Goal: Task Accomplishment & Management: Manage account settings

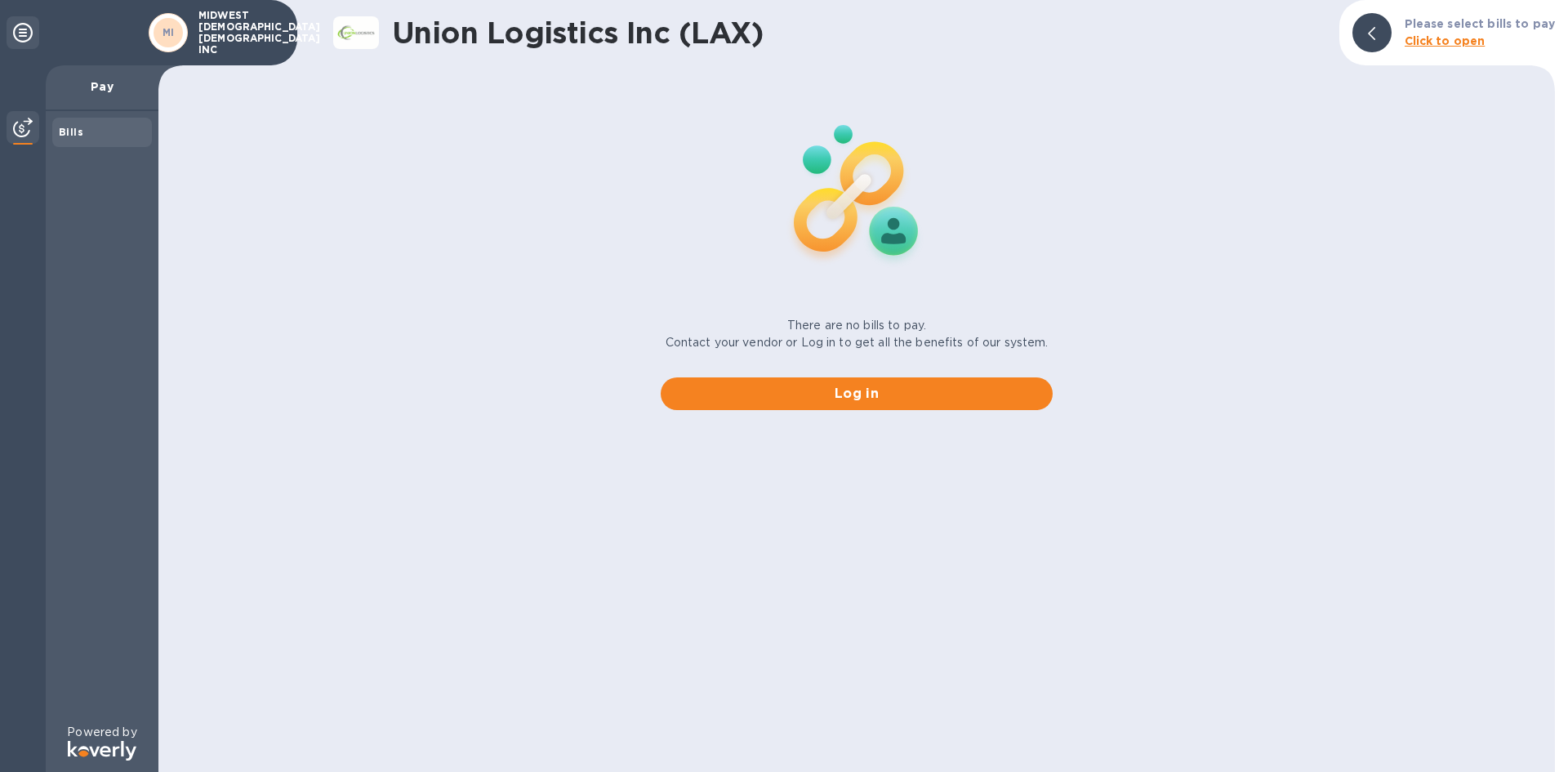
click at [583, 231] on div "There are no bills to pay. Contact your vendor or Log in to get all the benefit…" at bounding box center [857, 248] width 1409 height 352
click at [1227, 347] on div "There are no bills to pay. Contact your vendor or Log in to get all the benefit…" at bounding box center [857, 248] width 1409 height 352
click at [1440, 39] on b "Click to open" at bounding box center [1445, 41] width 81 height 13
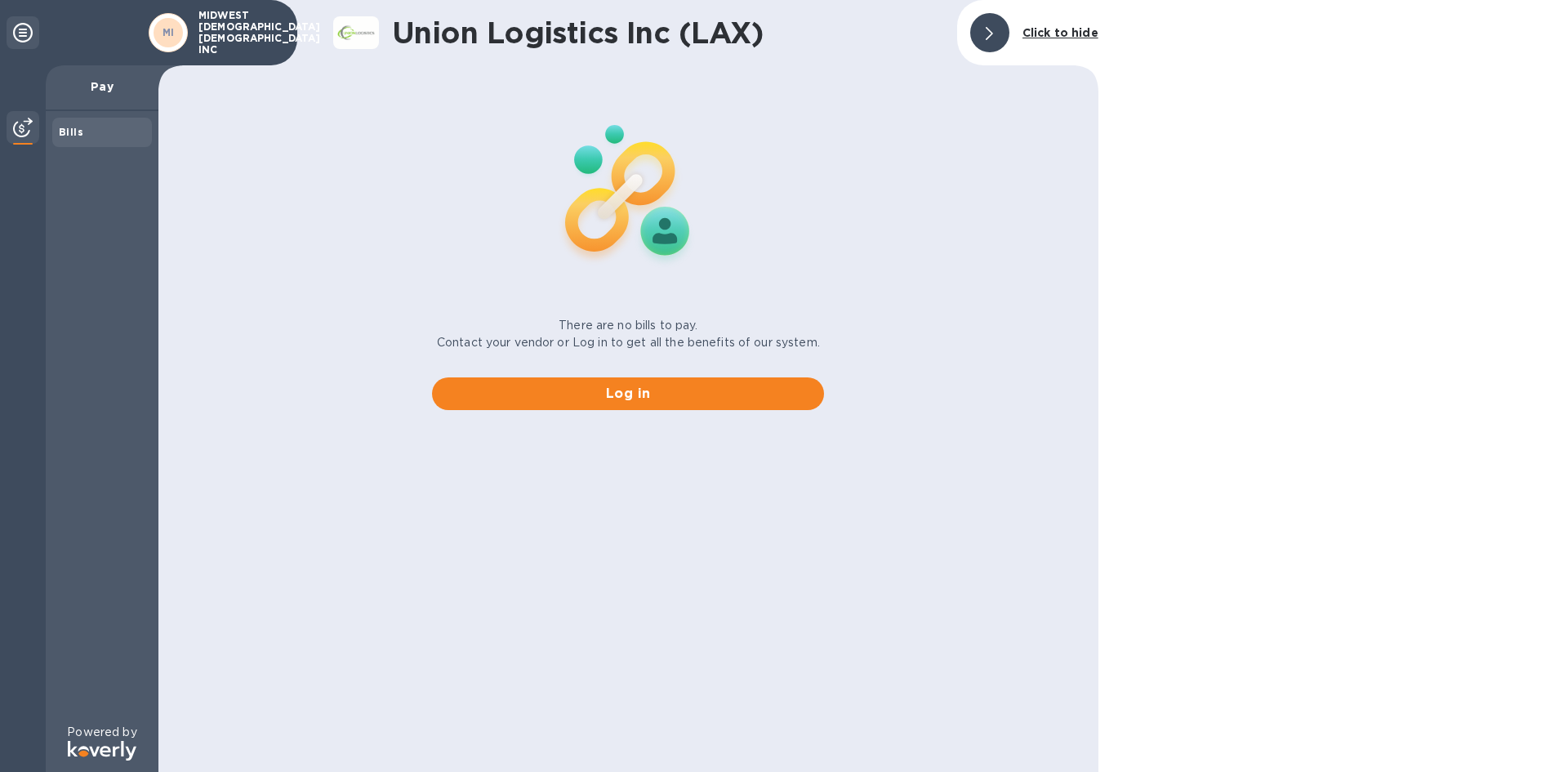
click at [854, 34] on h1 "Union Logistics Inc (LAX)" at bounding box center [668, 32] width 552 height 34
click at [1534, 389] on div at bounding box center [1333, 386] width 470 height 772
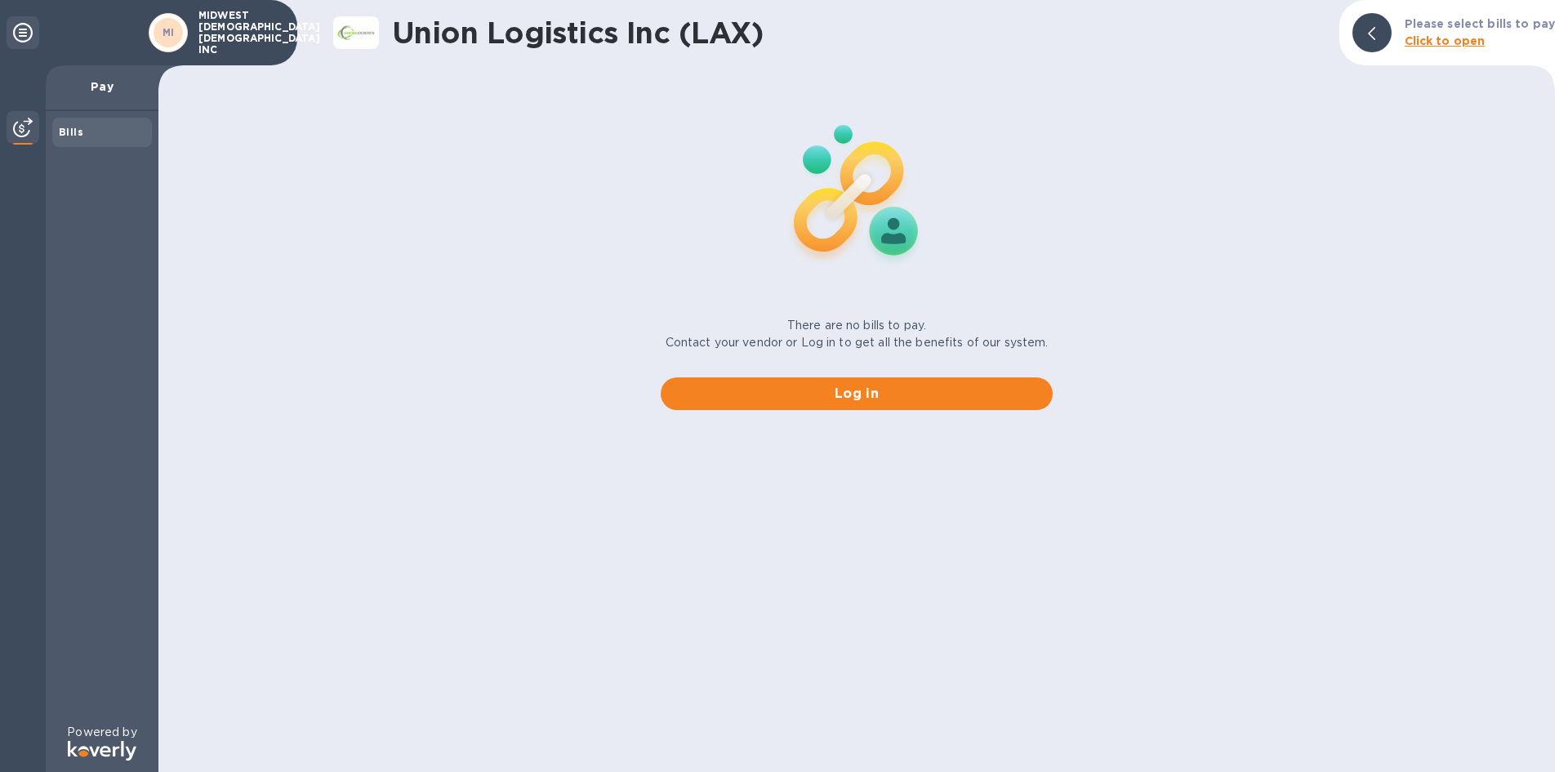
click at [1435, 34] on p "Click to open" at bounding box center [1479, 41] width 150 height 17
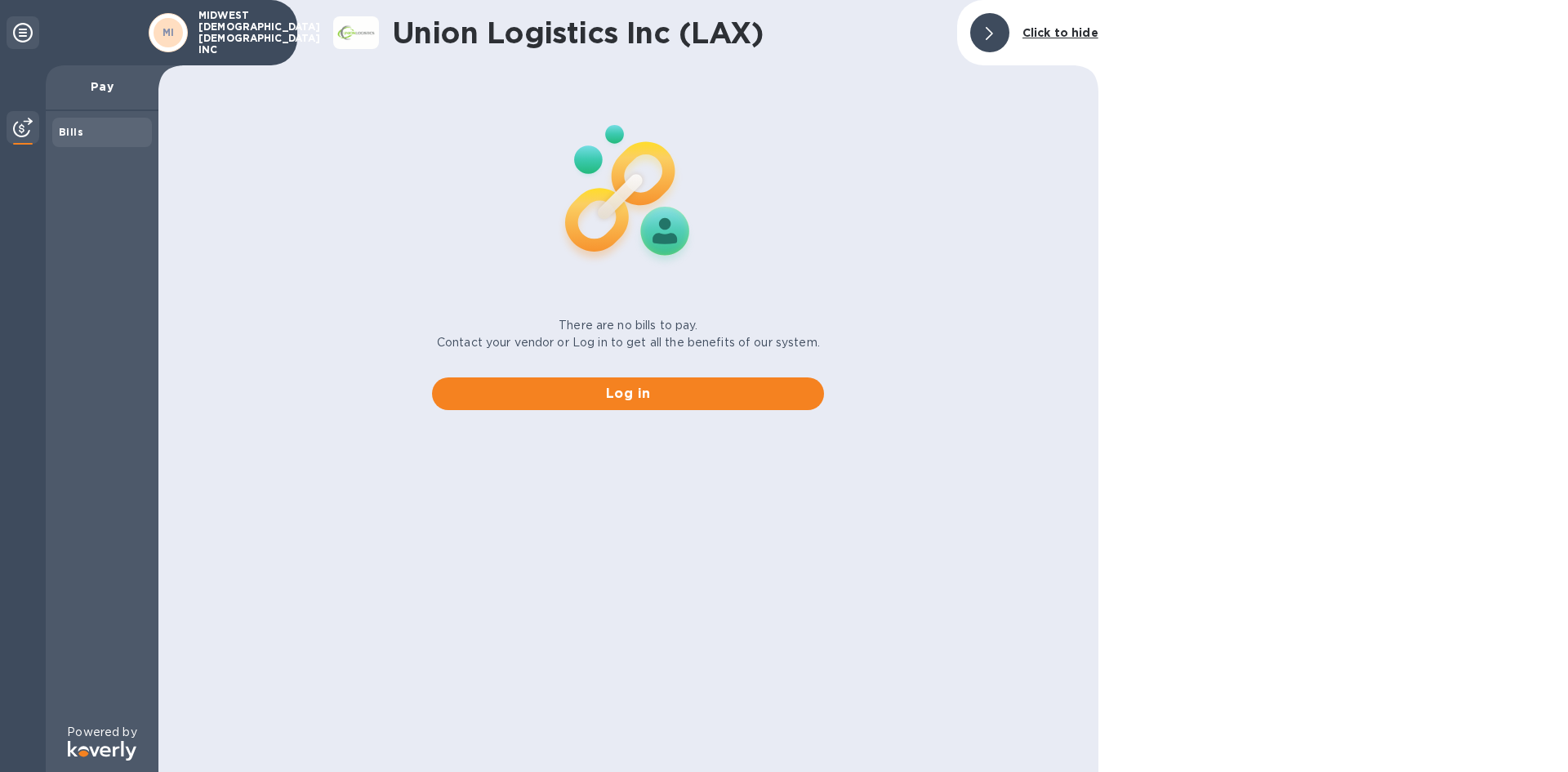
click at [993, 35] on icon at bounding box center [989, 34] width 8 height 13
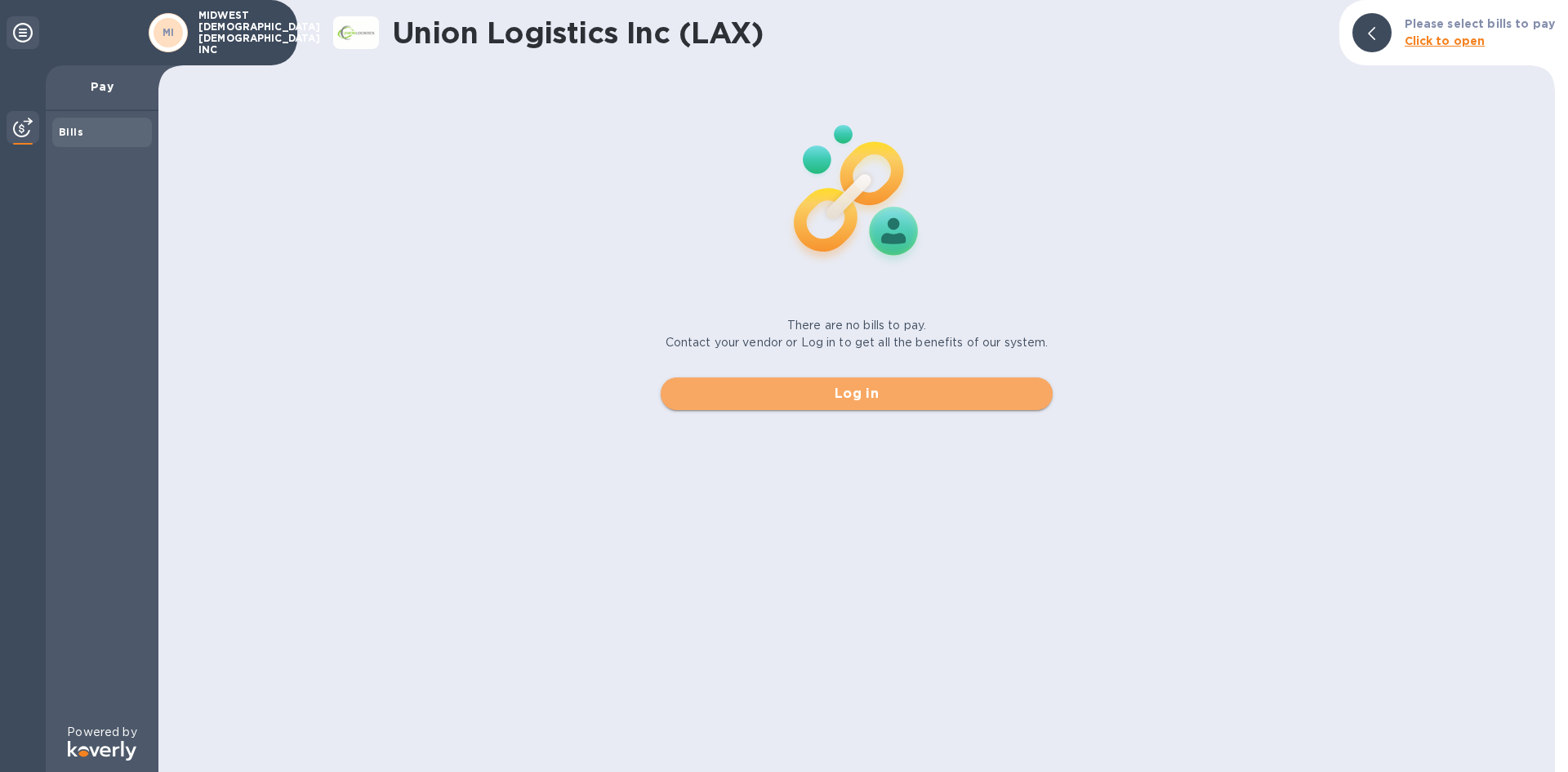
click at [852, 389] on span "Log in" at bounding box center [857, 393] width 366 height 19
